Goal: Task Accomplishment & Management: Manage account settings

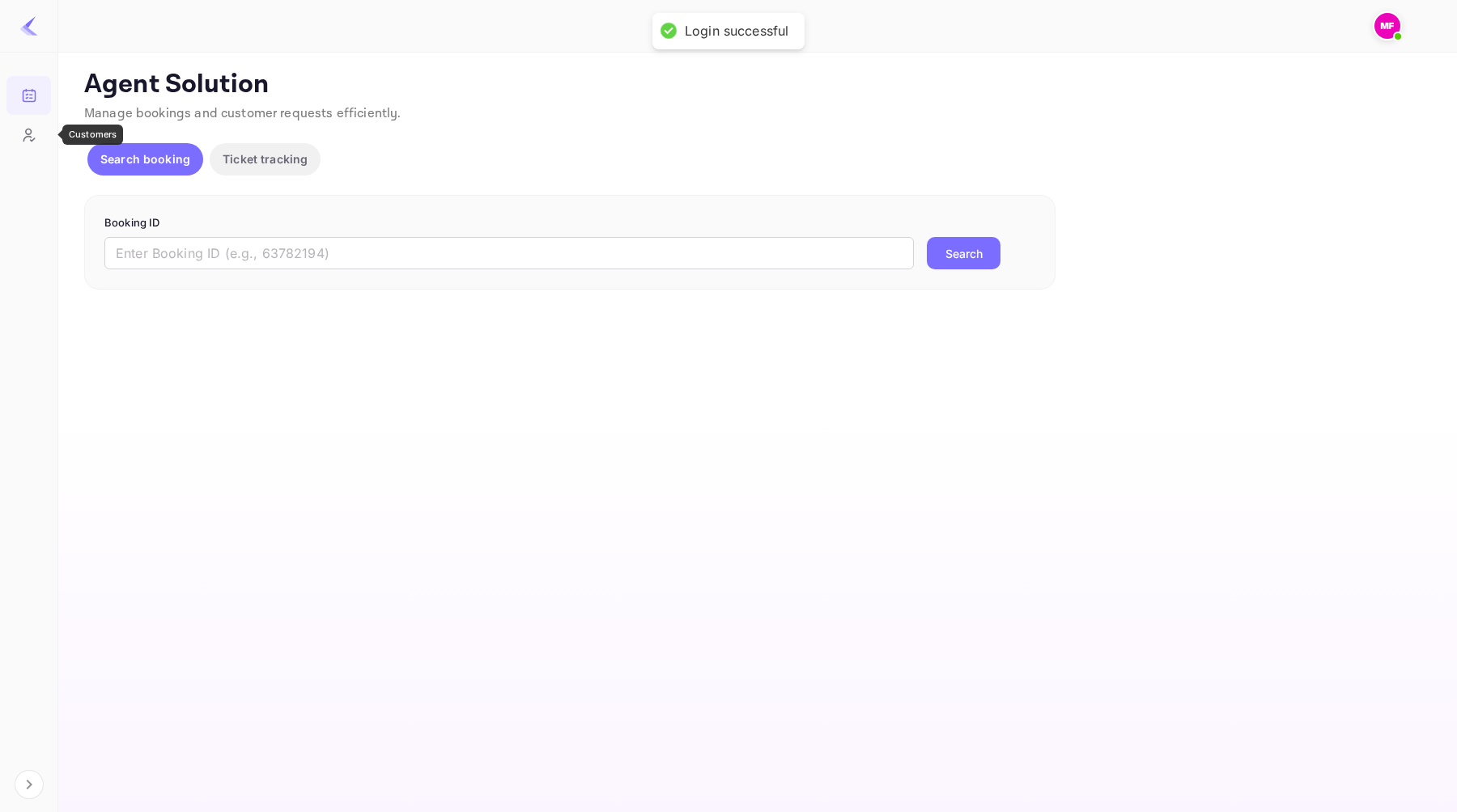
click at [28, 141] on icon "Customers" at bounding box center [30, 136] width 16 height 16
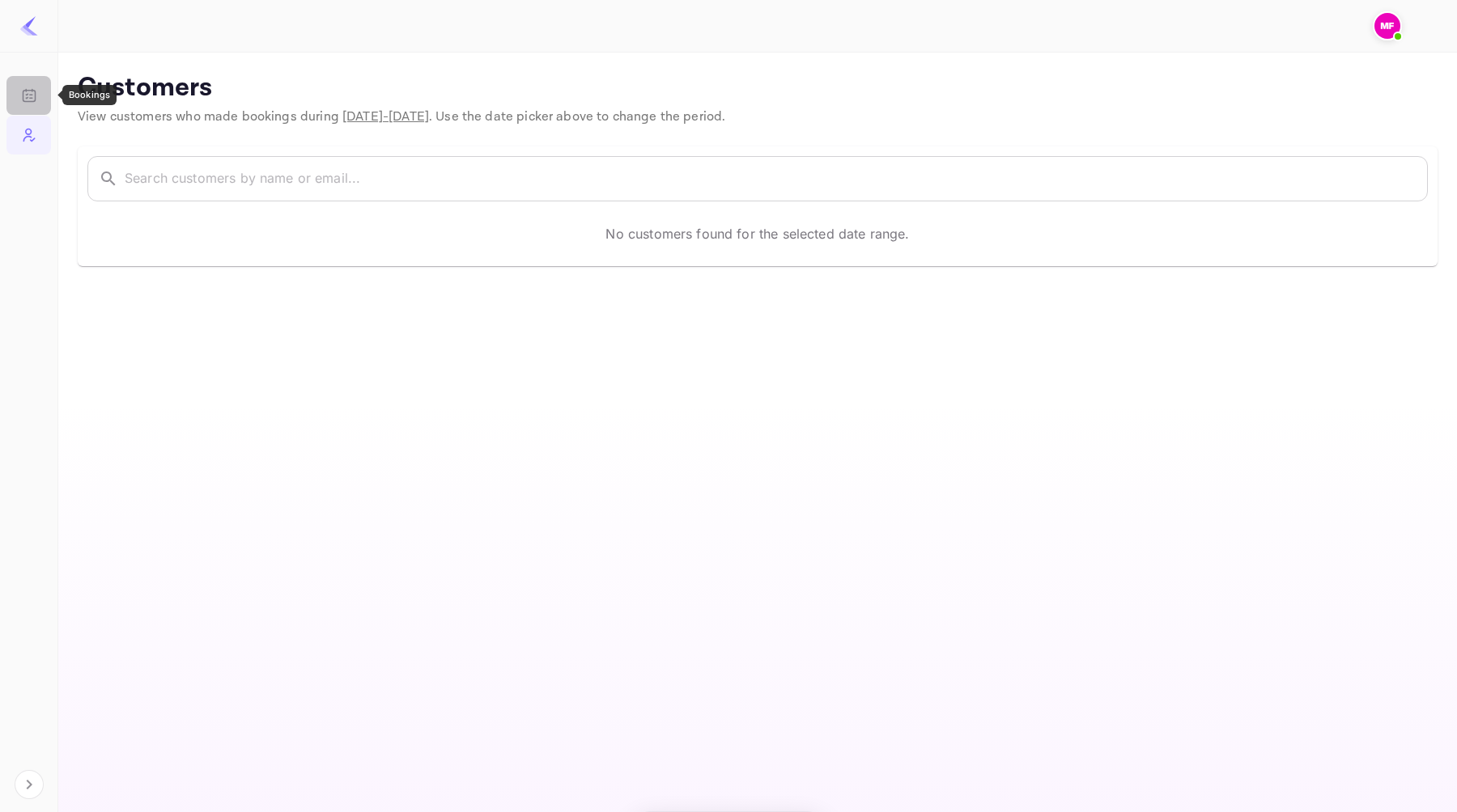
click at [29, 91] on icon "Bookings" at bounding box center [30, 95] width 16 height 16
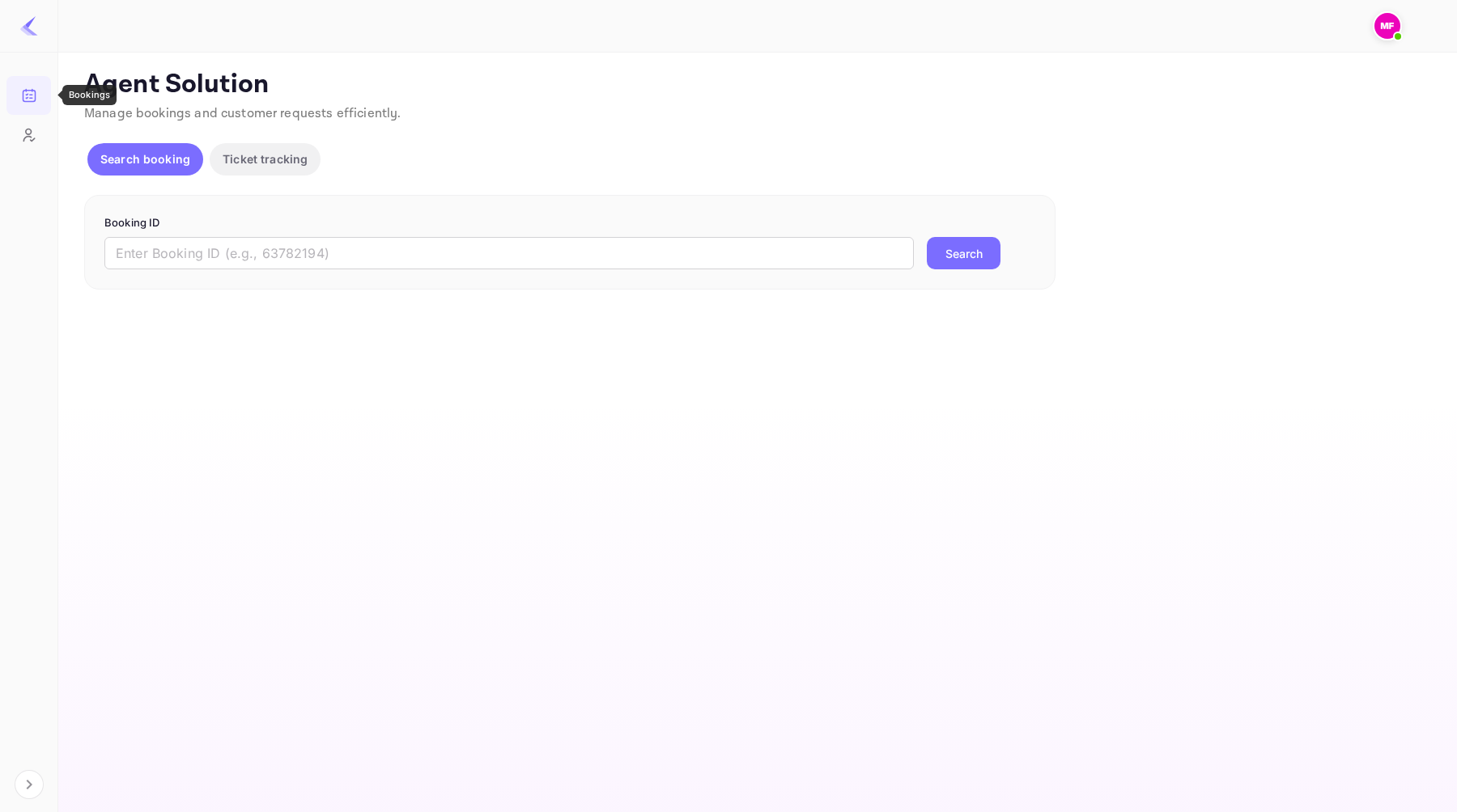
click at [1413, 20] on div at bounding box center [752, 25] width 1353 height 48
click at [1393, 24] on img at bounding box center [1388, 26] width 26 height 26
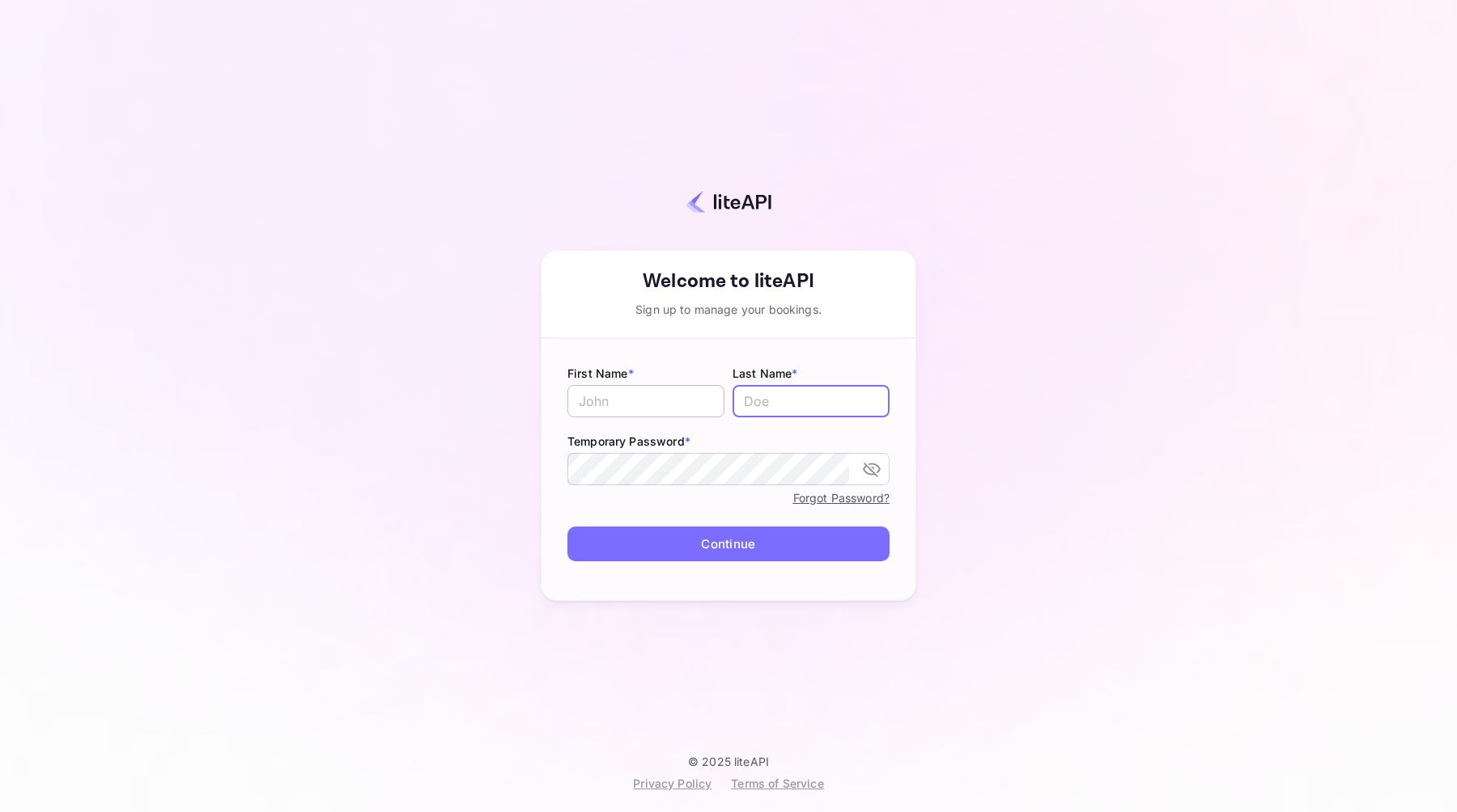
click at [659, 393] on input "text" at bounding box center [645, 401] width 157 height 32
type input "[PERSON_NAME]"
type input "F"
click at [838, 254] on div "Your account has been created successfully, a confirmation link has been sent t…" at bounding box center [728, 425] width 376 height 351
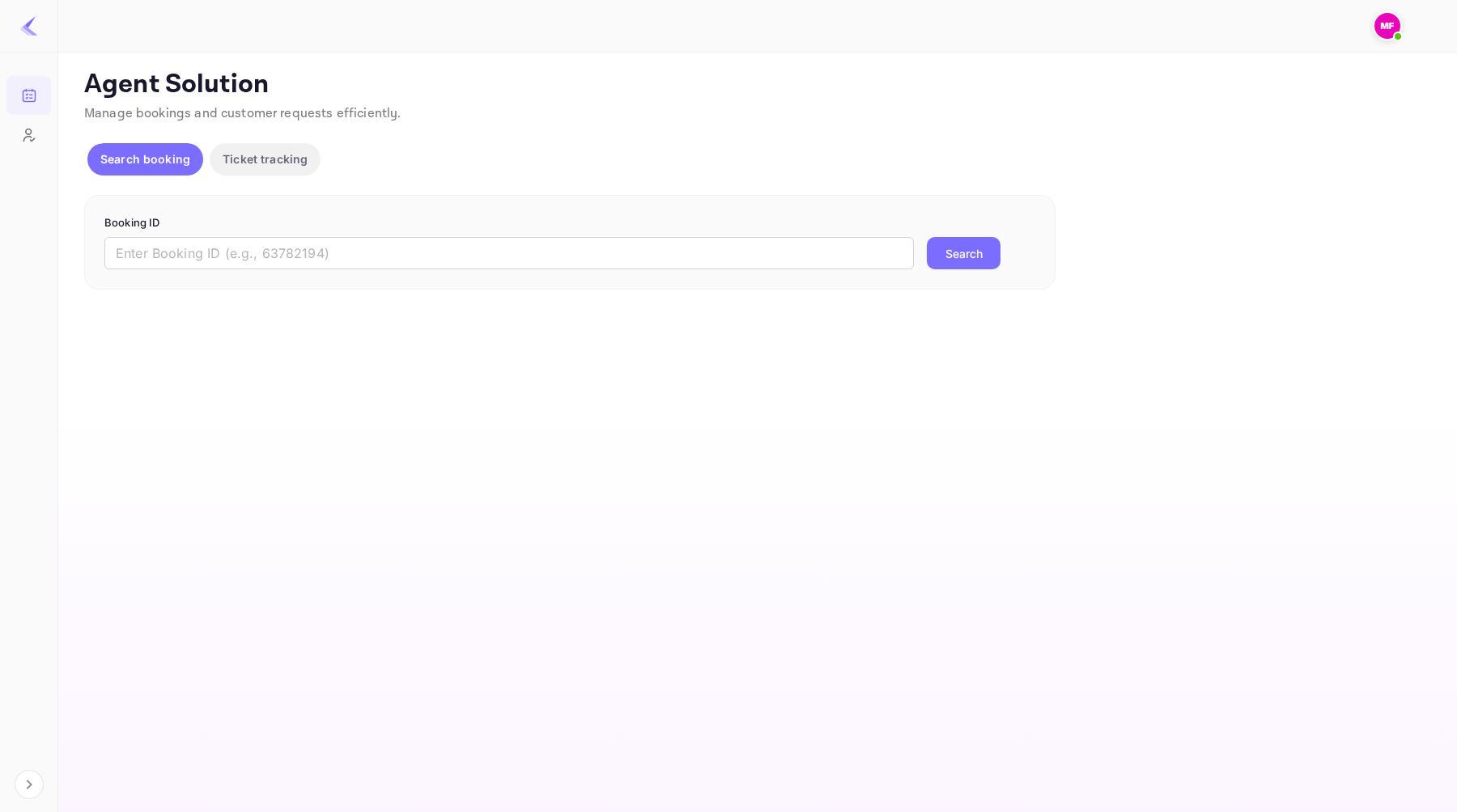
click at [1397, 26] on img at bounding box center [1388, 26] width 26 height 26
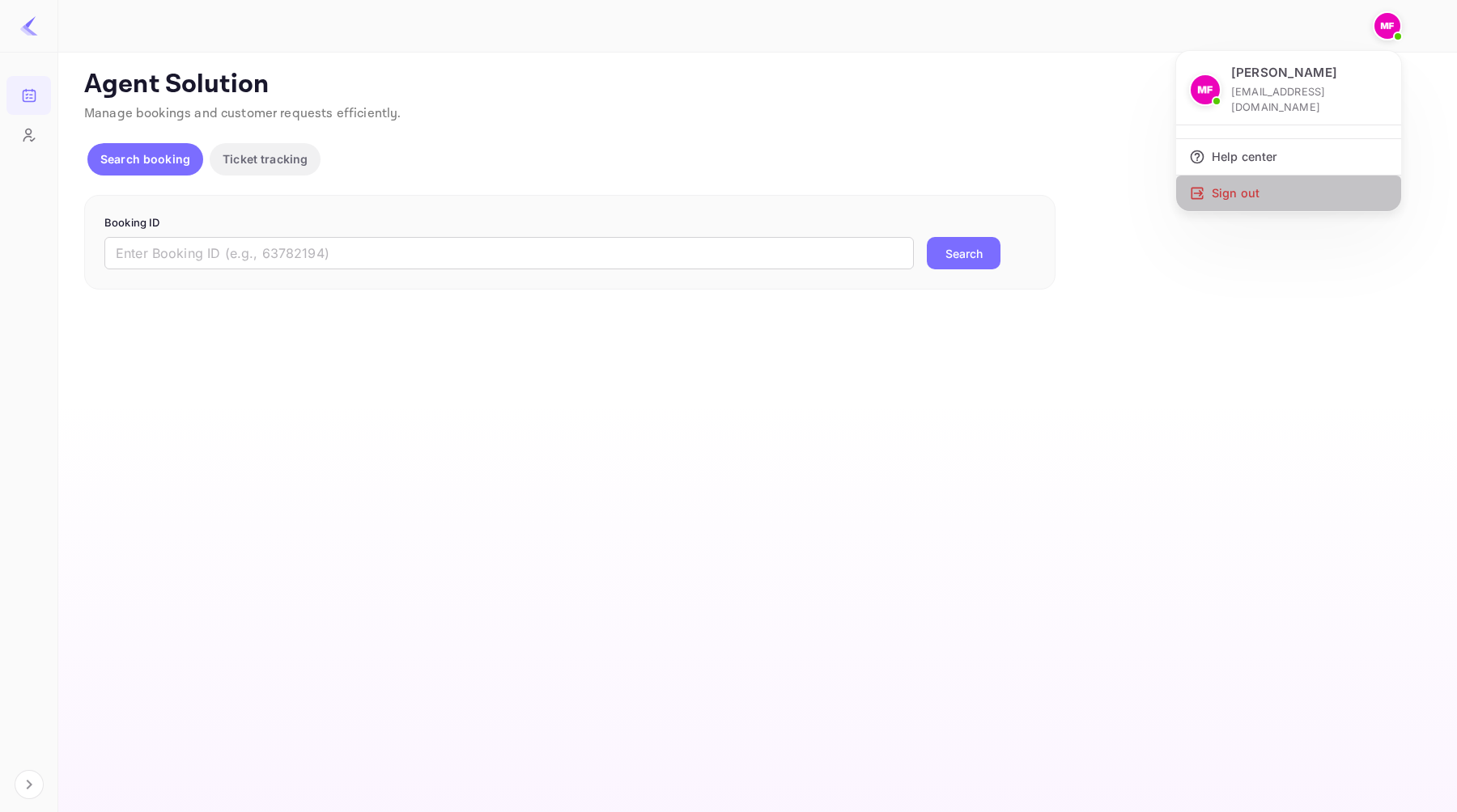
click at [1257, 176] on div "Sign out" at bounding box center [1288, 193] width 225 height 35
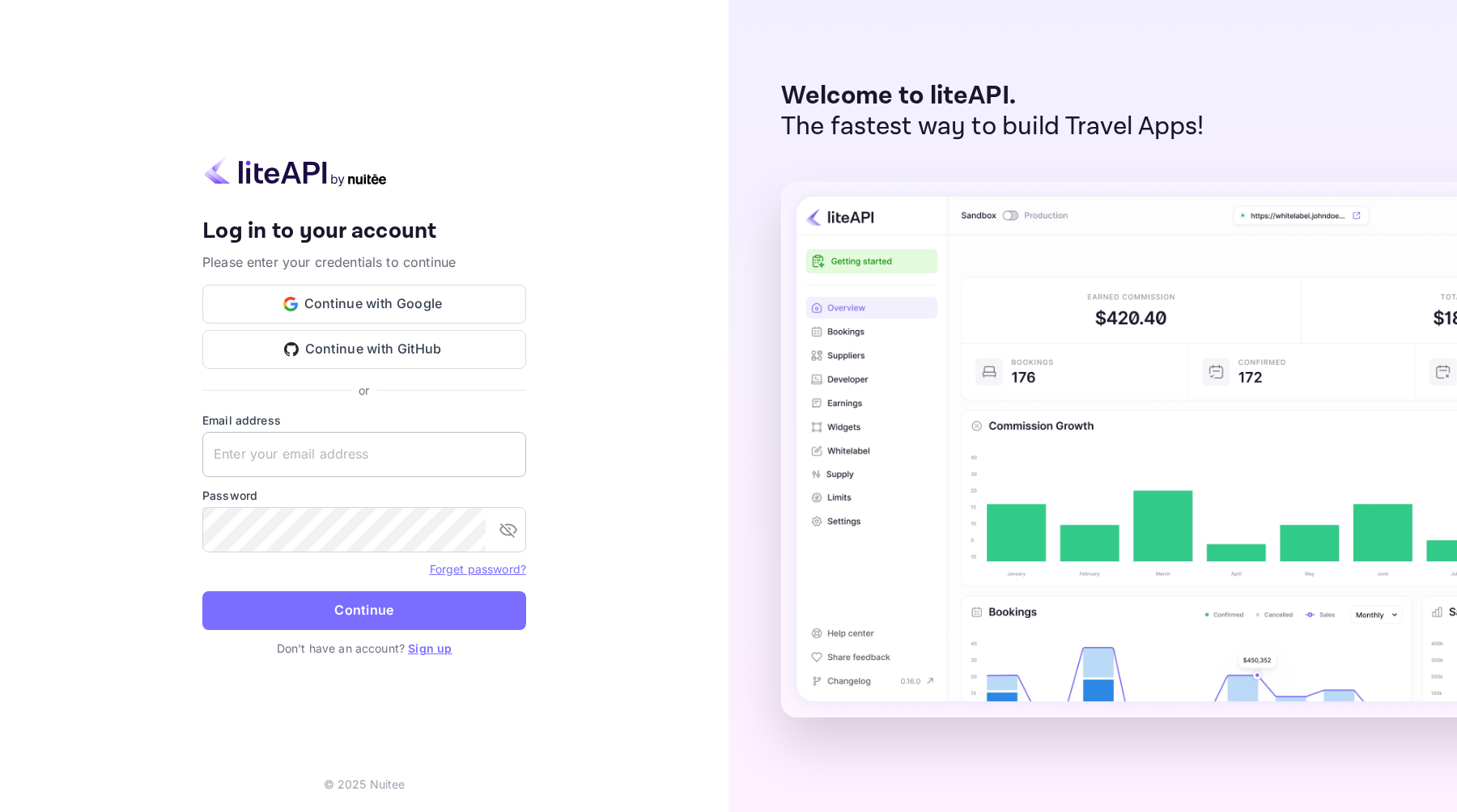
click at [420, 456] on input "text" at bounding box center [364, 454] width 324 height 45
type input "matthew.fall@icloud.com"
